Goal: Task Accomplishment & Management: Use online tool/utility

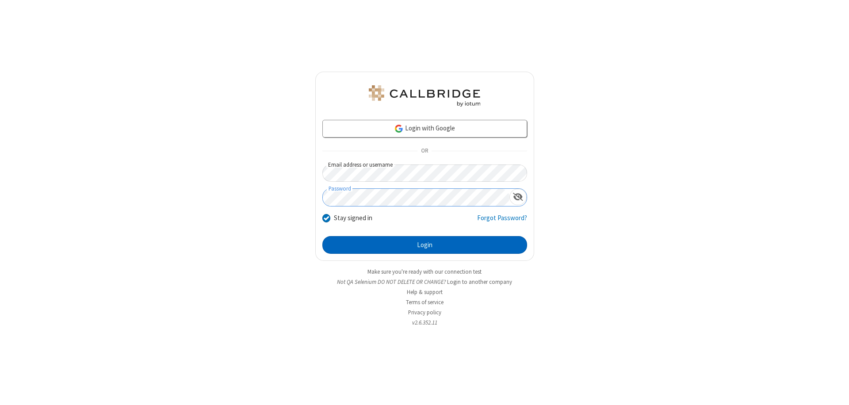
click at [424, 245] on button "Login" at bounding box center [424, 245] width 205 height 18
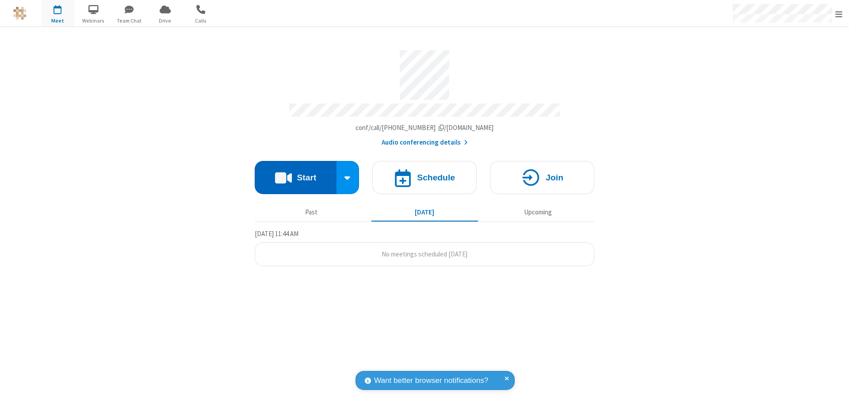
click at [295, 173] on button "Start" at bounding box center [296, 177] width 82 height 33
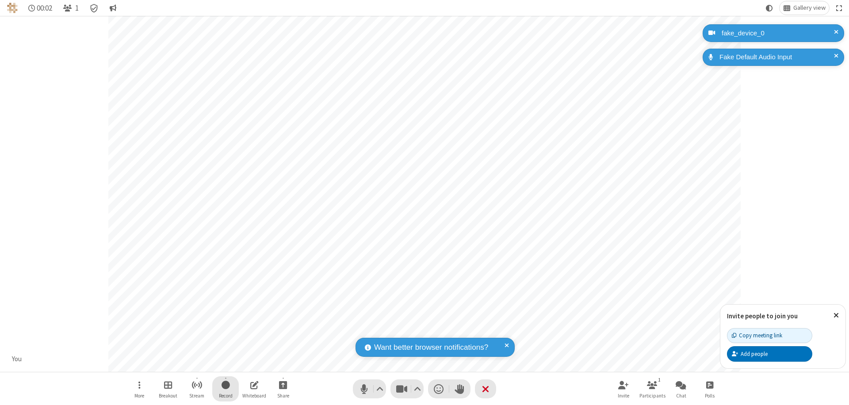
click at [226, 389] on span "Start recording" at bounding box center [226, 384] width 8 height 11
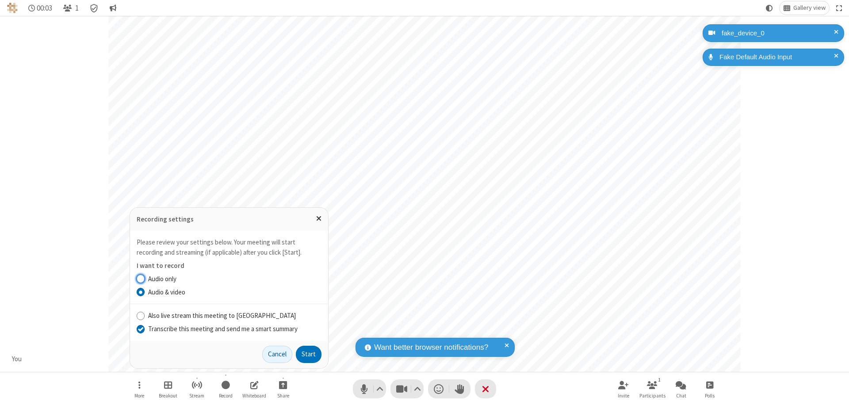
click at [140, 329] on input "Transcribe this meeting and send me a smart summary" at bounding box center [141, 328] width 8 height 9
click at [309, 354] on button "Start" at bounding box center [309, 355] width 26 height 18
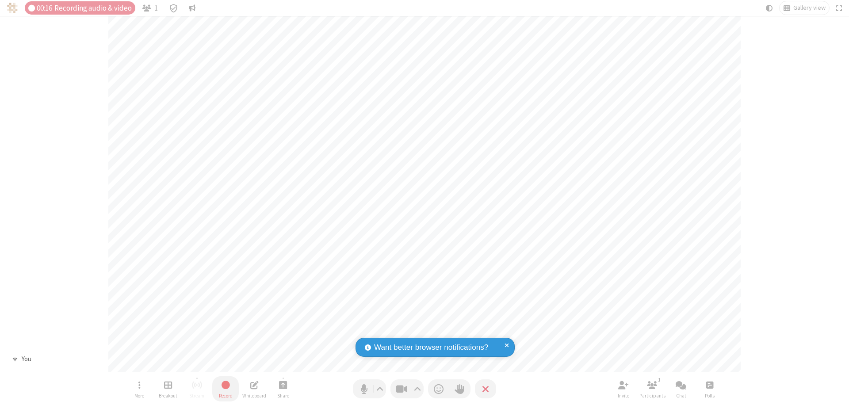
click at [226, 389] on span "Stop recording" at bounding box center [225, 384] width 11 height 11
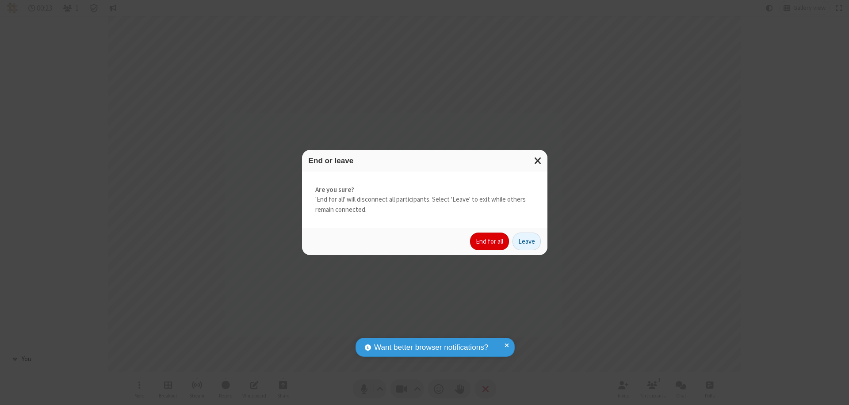
click at [490, 241] on button "End for all" at bounding box center [489, 242] width 39 height 18
